Goal: Task Accomplishment & Management: Use online tool/utility

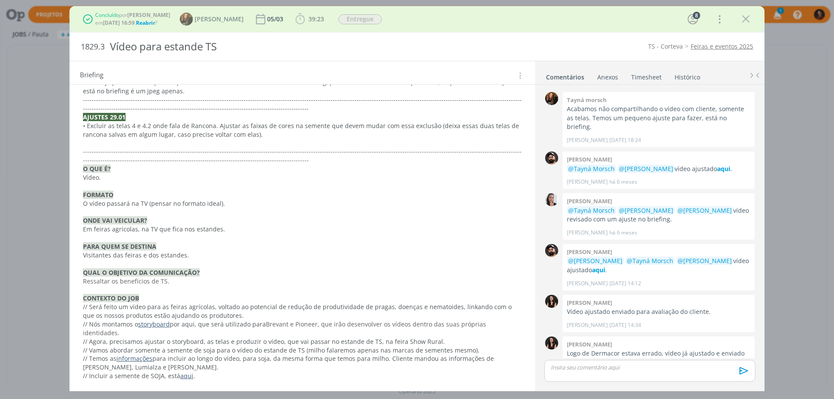
scroll to position [1320, 0]
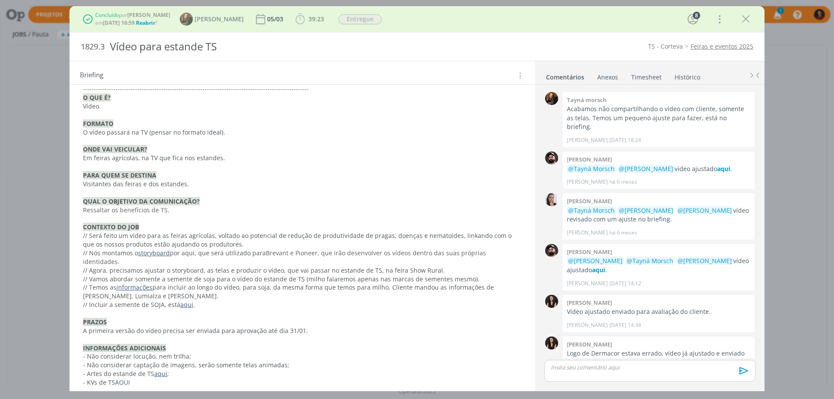
click at [112, 396] on link "PASTA DO JOB." at bounding box center [104, 400] width 43 height 8
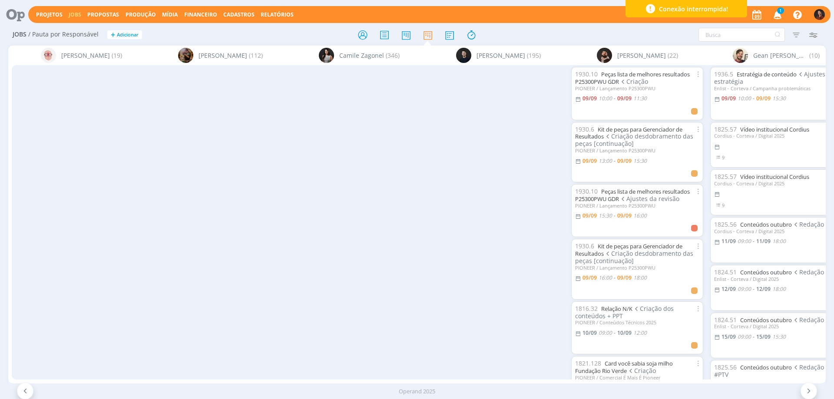
scroll to position [1603, 0]
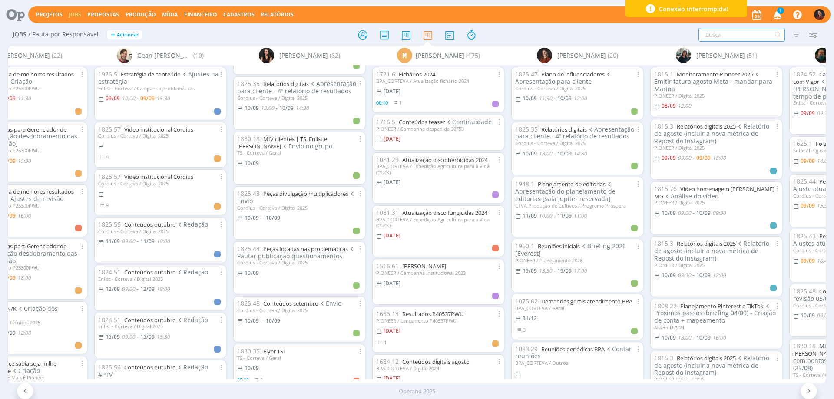
click at [733, 35] on input "text" at bounding box center [742, 35] width 86 height 14
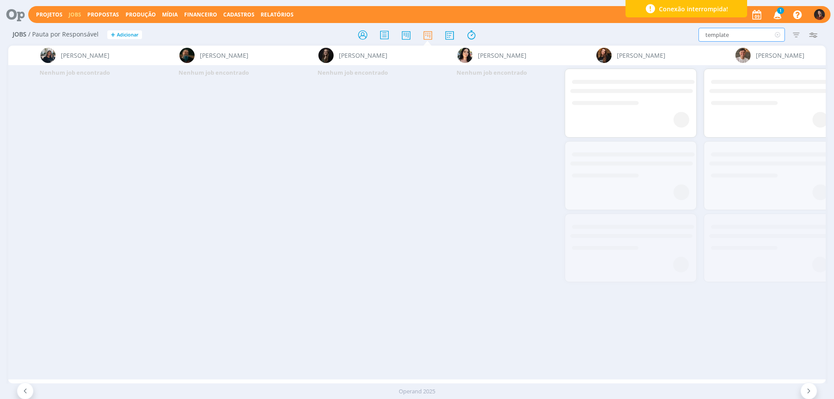
scroll to position [0, 1275]
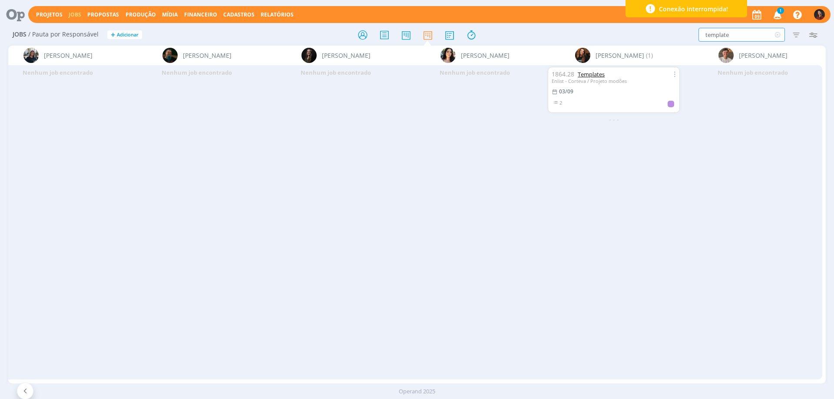
type input "template"
click at [587, 72] on link "Templates" at bounding box center [591, 74] width 27 height 8
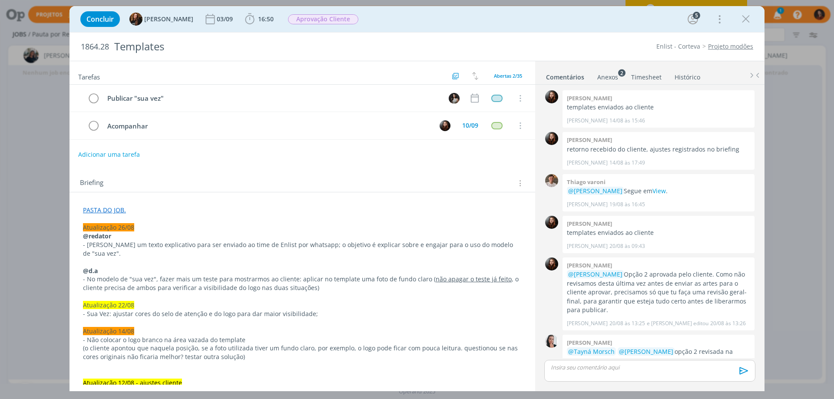
scroll to position [1196, 0]
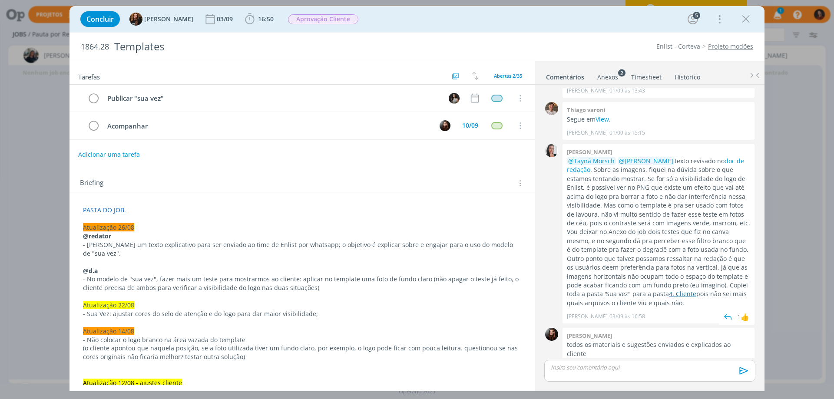
click at [683, 290] on link "4. Cliente" at bounding box center [682, 294] width 27 height 8
drag, startPoint x: 750, startPoint y: 18, endPoint x: 750, endPoint y: 23, distance: 4.4
click at [750, 18] on icon "dialog" at bounding box center [746, 19] width 13 height 13
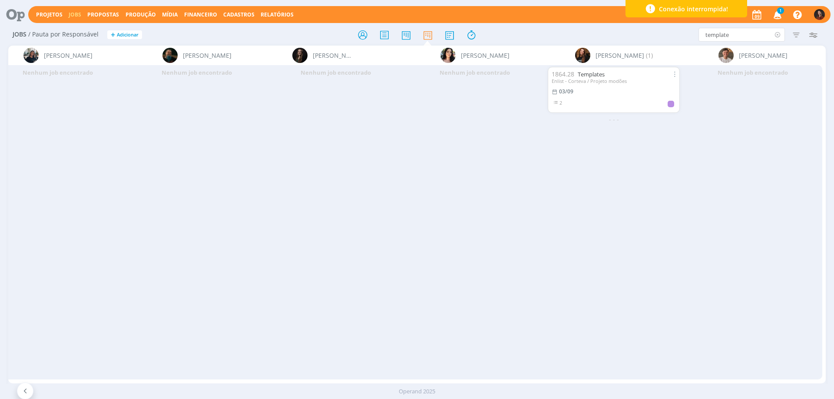
click at [778, 35] on icon at bounding box center [777, 35] width 11 height 14
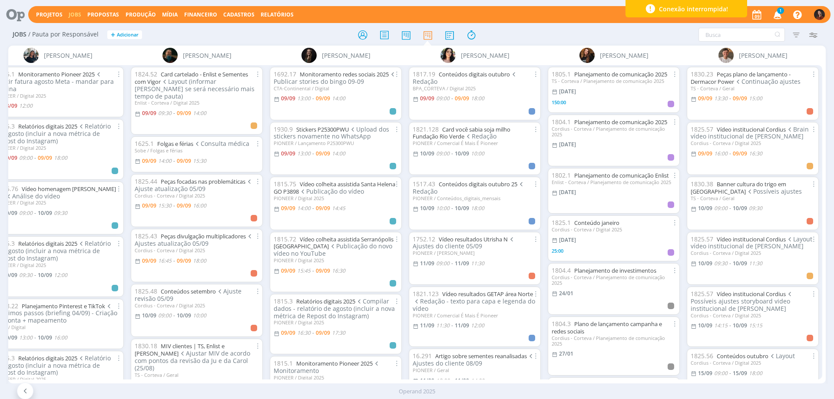
click at [574, 33] on div "Filtrar Filtrar Limpar Tipo Jobs e Tarefas Data Personalizado a Situação dos jo…" at bounding box center [690, 35] width 264 height 14
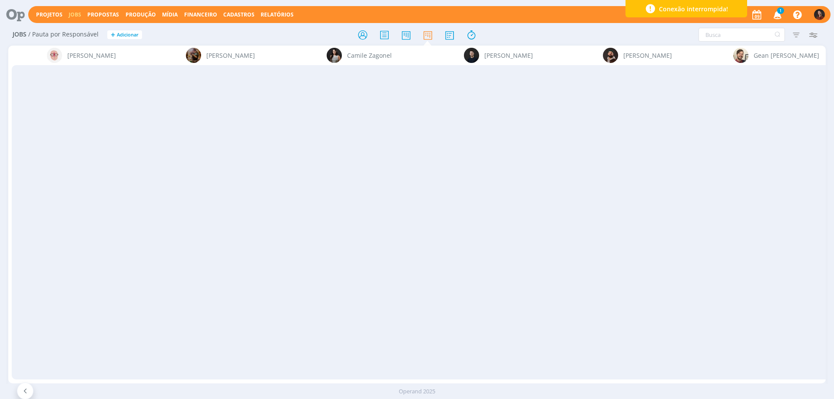
scroll to position [0, 1275]
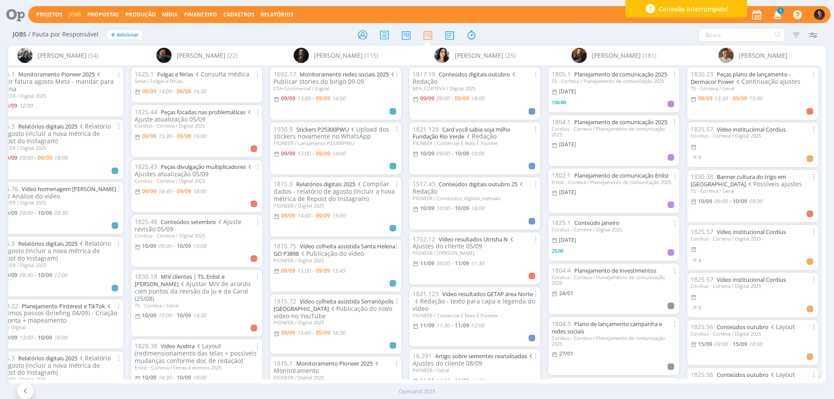
drag, startPoint x: 594, startPoint y: 252, endPoint x: 612, endPoint y: 34, distance: 218.4
click at [612, 34] on div "Filtrar Filtrar Limpar Tipo Jobs e Tarefas Data Personalizado a Situação dos jo…" at bounding box center [690, 35] width 264 height 14
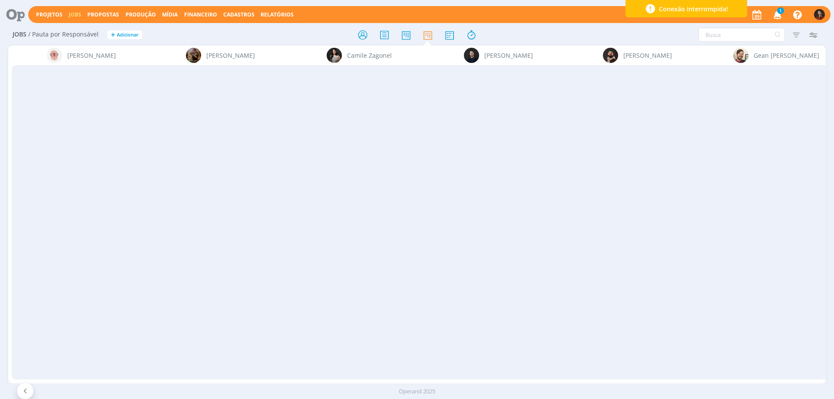
scroll to position [0, 1275]
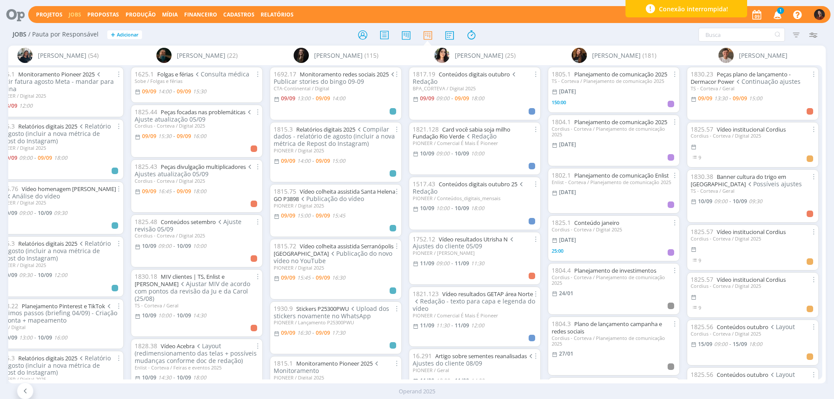
click at [411, 391] on div "Operand 2025" at bounding box center [417, 392] width 834 height 9
click at [427, 392] on div "Operand 2025" at bounding box center [417, 392] width 834 height 9
click at [428, 393] on div "Operand 2025" at bounding box center [417, 392] width 834 height 9
click at [401, 389] on div "Operand 2025" at bounding box center [417, 392] width 834 height 9
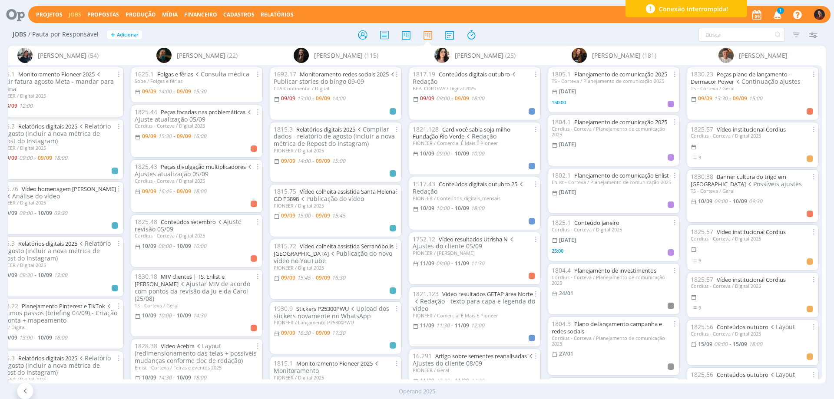
click at [389, 395] on div "Operand 2025" at bounding box center [417, 392] width 834 height 9
click at [455, 392] on div "Operand 2025" at bounding box center [417, 392] width 834 height 9
click at [424, 390] on div "Operand 2025" at bounding box center [417, 392] width 834 height 9
click at [418, 392] on div "Operand 2025" at bounding box center [417, 392] width 834 height 9
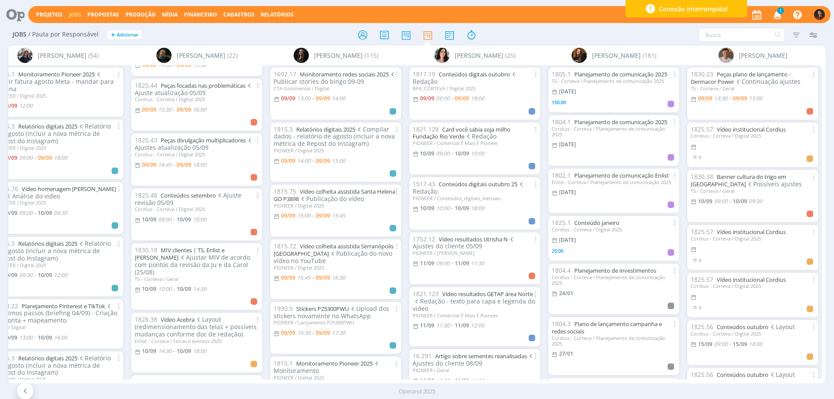
scroll to position [0, 0]
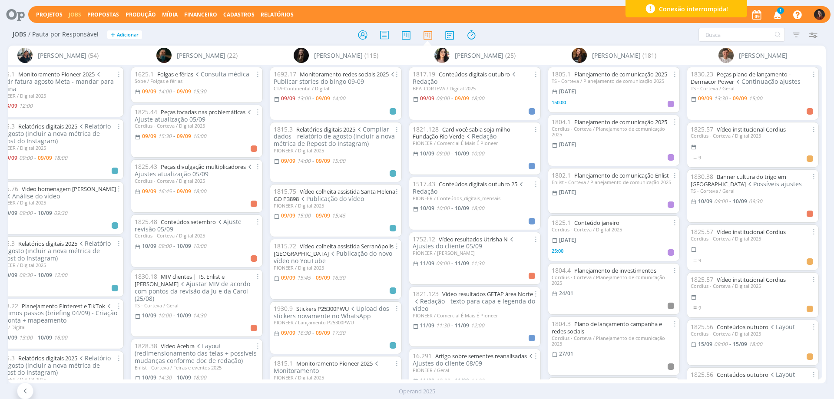
click at [285, 30] on div at bounding box center [417, 35] width 272 height 16
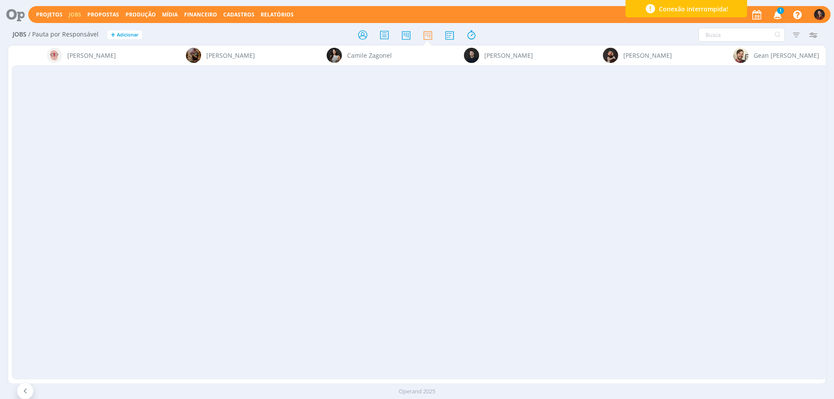
scroll to position [0, 1275]
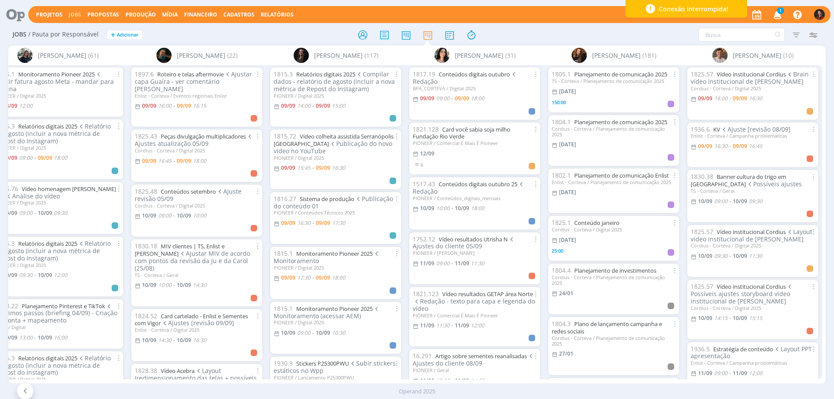
click at [775, 13] on icon "button" at bounding box center [777, 14] width 15 height 15
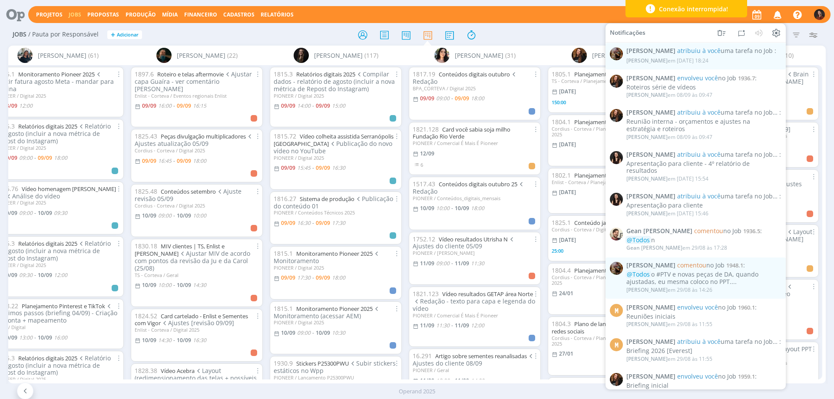
click at [584, 25] on div "Jobs / Pauta por Responsável + Adicionar Filtrar Filtrar Limpar Tipo Jobs e Tar…" at bounding box center [417, 35] width 818 height 22
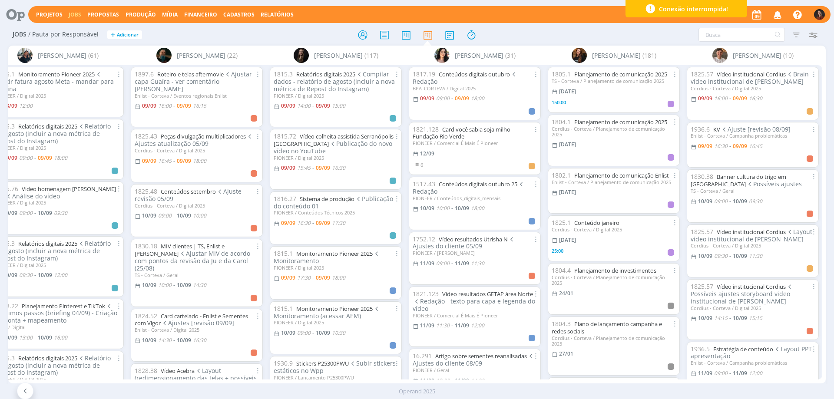
click at [408, 390] on div "Operand 2025" at bounding box center [417, 392] width 834 height 9
click at [430, 393] on div "Operand 2025" at bounding box center [417, 392] width 834 height 9
click at [415, 397] on div "Operand 2025" at bounding box center [417, 391] width 834 height 15
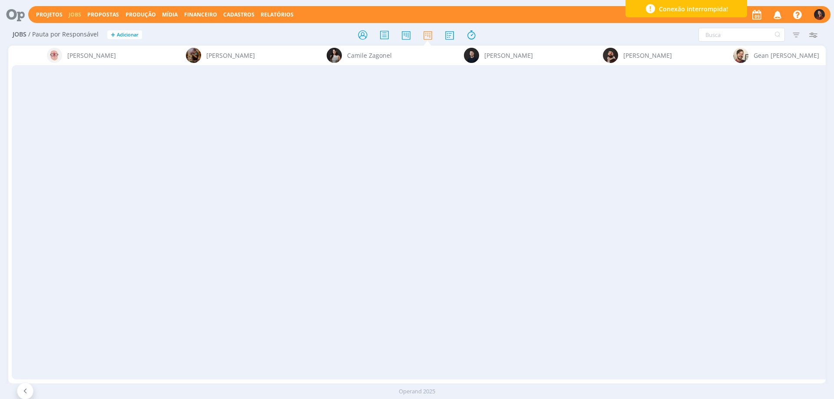
scroll to position [0, 1275]
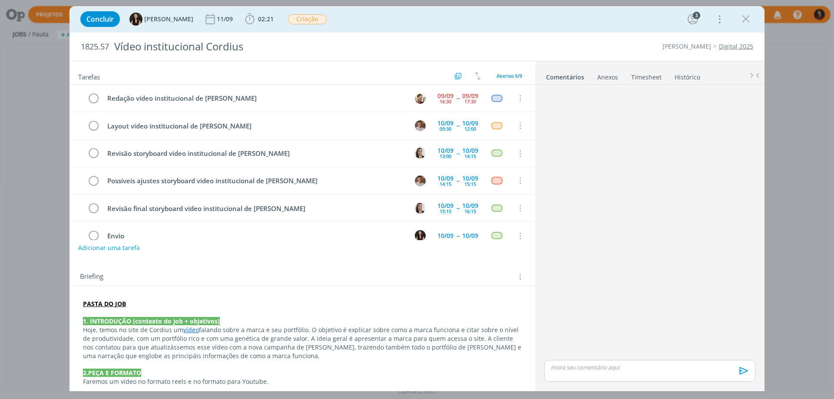
click at [646, 74] on link "Timesheet" at bounding box center [646, 75] width 31 height 13
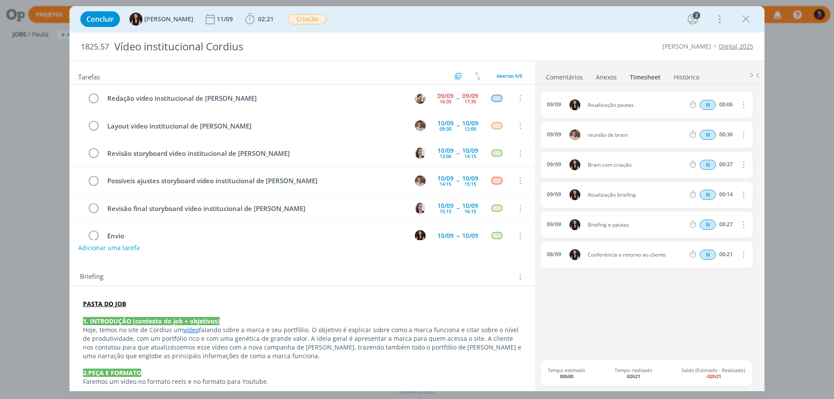
click at [553, 73] on link "Comentários" at bounding box center [565, 75] width 38 height 13
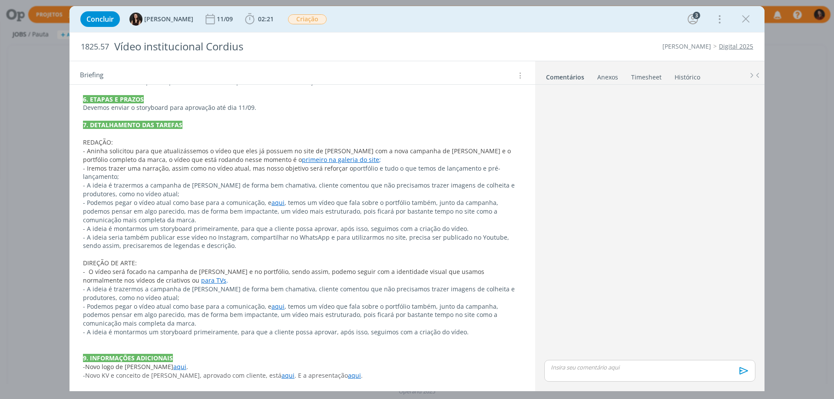
scroll to position [396, 0]
